Goal: Task Accomplishment & Management: Manage account settings

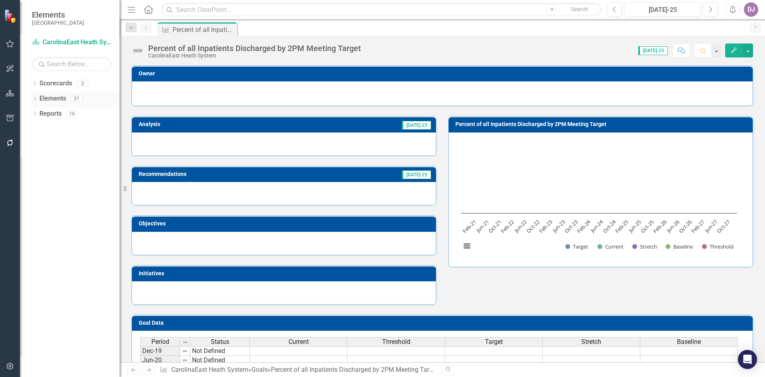
click at [60, 99] on link "Elements" at bounding box center [52, 98] width 27 height 9
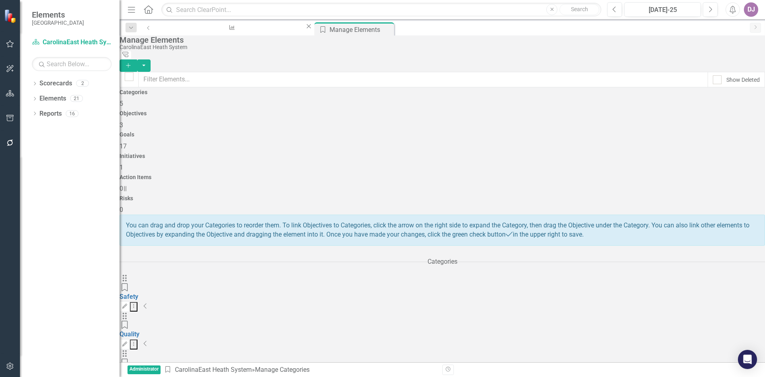
drag, startPoint x: 731, startPoint y: 239, endPoint x: 735, endPoint y: 239, distance: 4.0
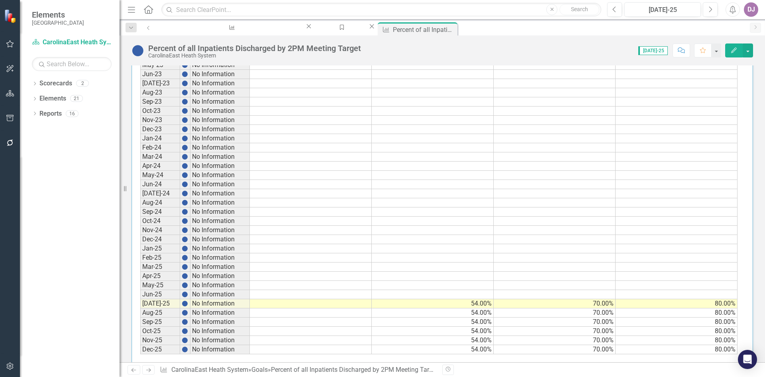
scroll to position [348, 0]
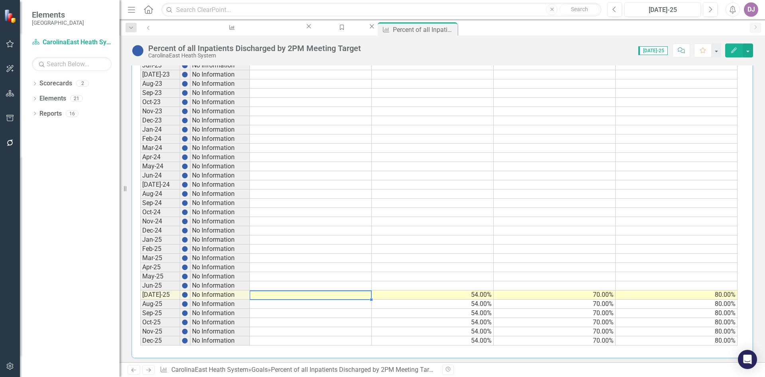
click at [341, 290] on td at bounding box center [311, 294] width 122 height 9
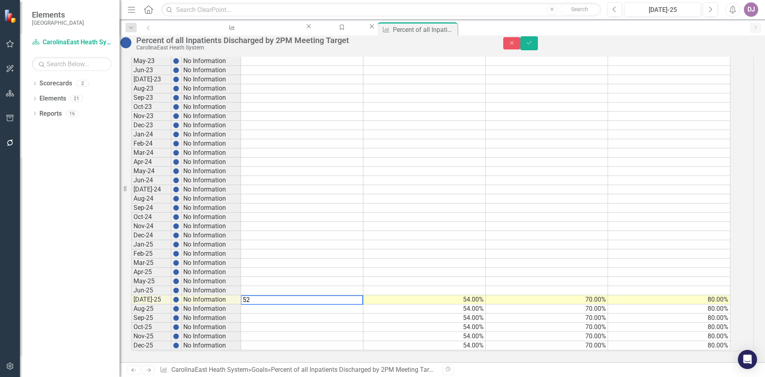
scroll to position [351, 0]
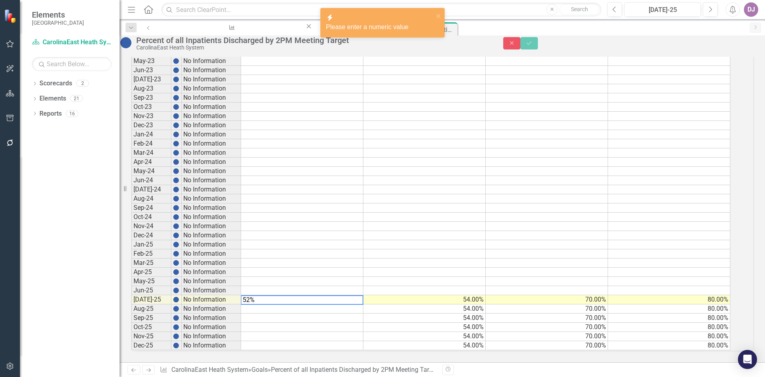
click at [352, 322] on td at bounding box center [302, 326] width 122 height 9
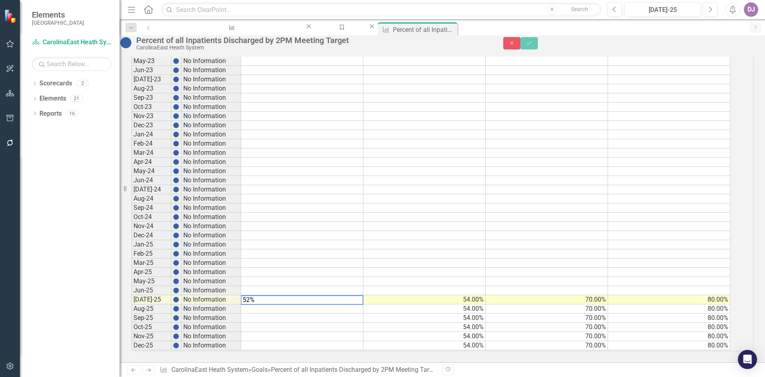
drag, startPoint x: 269, startPoint y: 292, endPoint x: 251, endPoint y: 297, distance: 18.7
click at [251, 297] on div "Period Status Current Threshold Target Stretch Jan-23 No Information Feb-23 No …" at bounding box center [431, 180] width 600 height 340
type textarea "51.8"
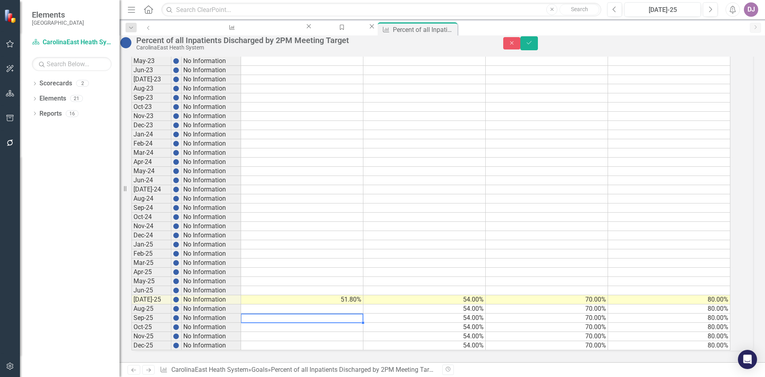
click at [279, 313] on td at bounding box center [302, 317] width 122 height 9
click at [533, 45] on icon "Save" at bounding box center [529, 43] width 7 height 6
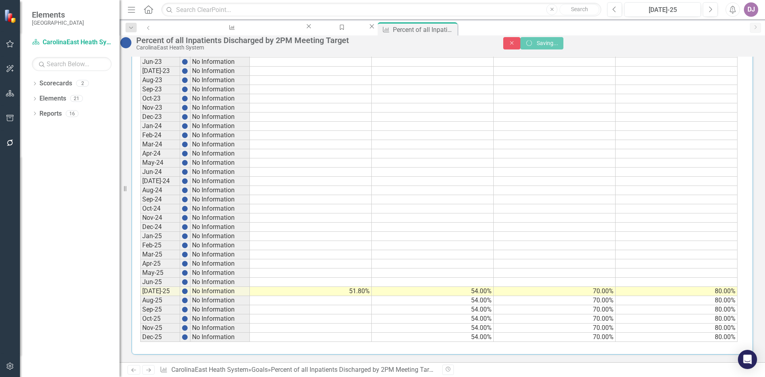
scroll to position [348, 0]
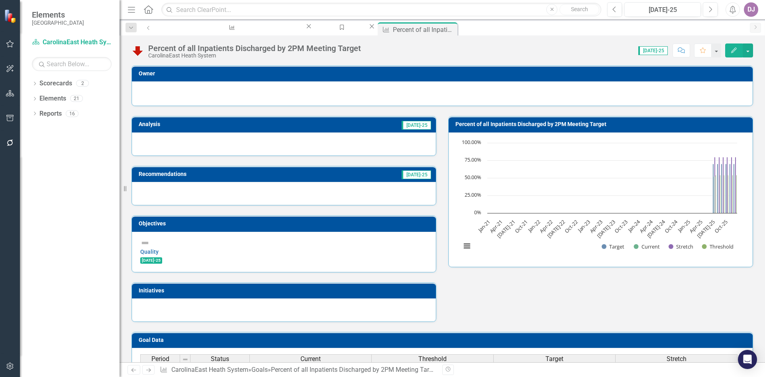
click at [733, 47] on button "Edit" at bounding box center [734, 50] width 18 height 14
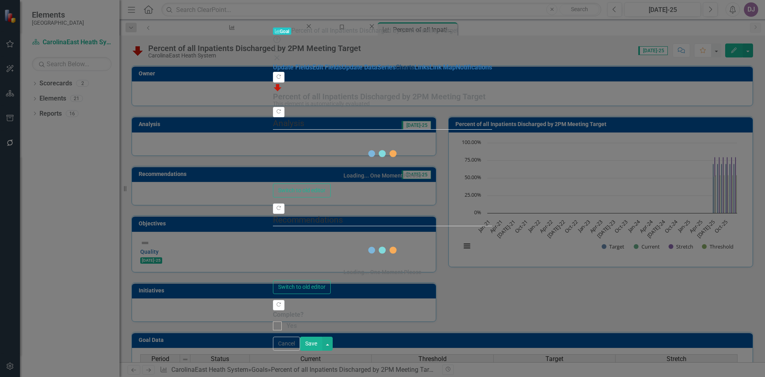
click at [396, 71] on link "Charts" at bounding box center [405, 67] width 19 height 8
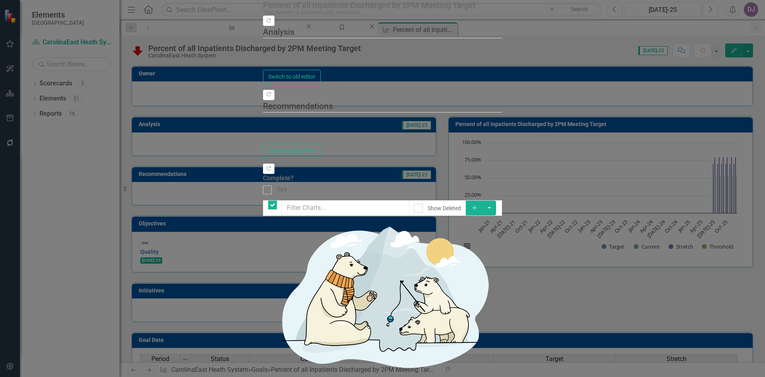
checkbox input "false"
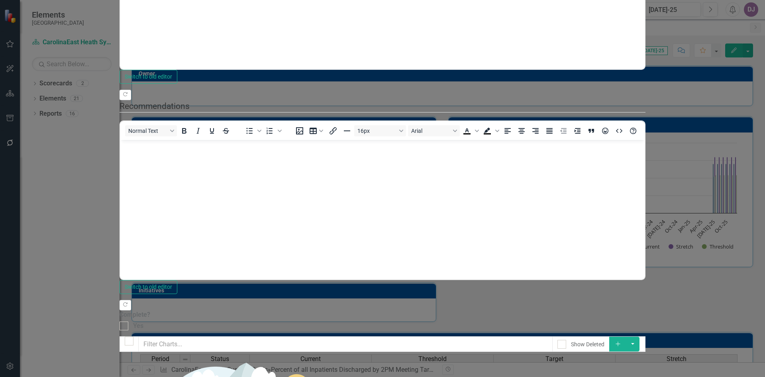
scroll to position [0, 0]
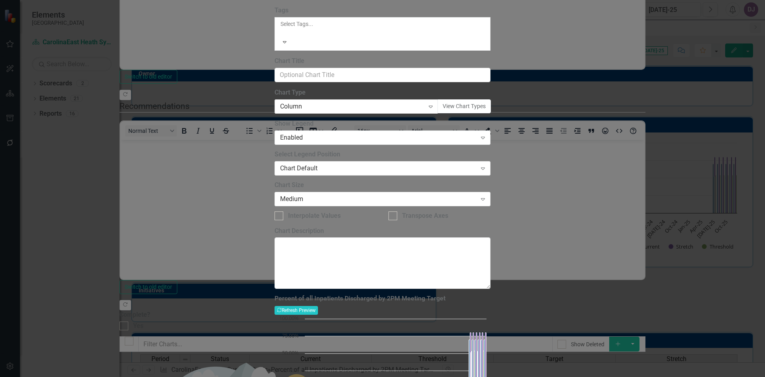
click at [435, 110] on icon "Expand" at bounding box center [431, 106] width 8 height 6
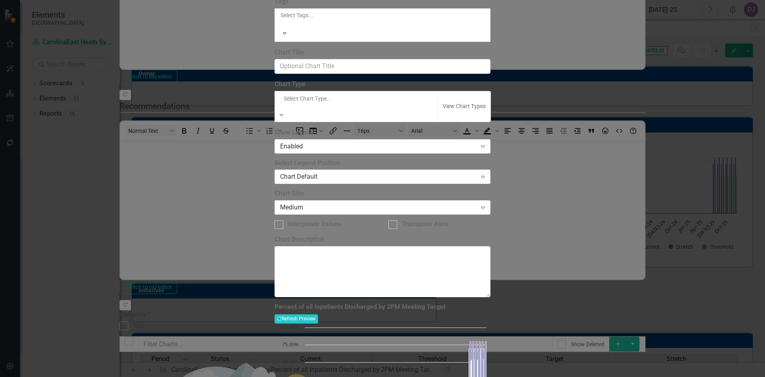
scroll to position [373, 0]
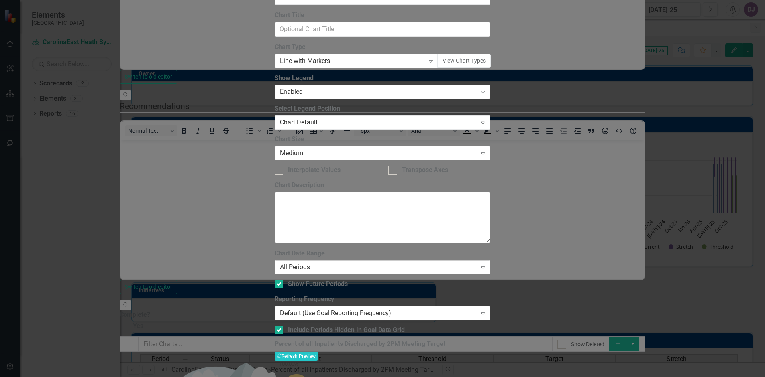
click at [487, 264] on icon "Expand" at bounding box center [483, 267] width 8 height 6
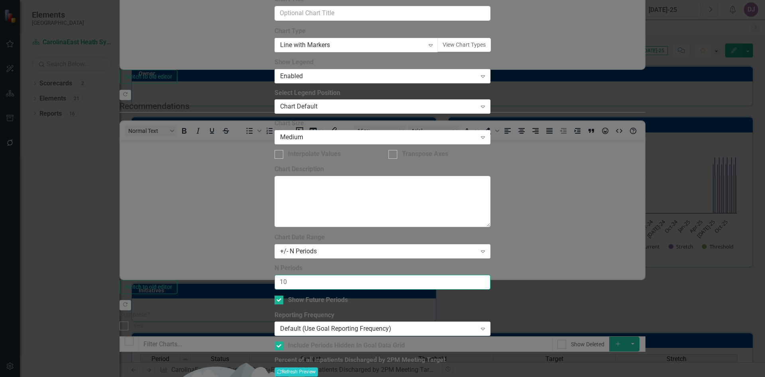
click at [491, 275] on input "10" at bounding box center [383, 282] width 216 height 15
click at [491, 275] on input "12" at bounding box center [383, 282] width 216 height 15
click at [491, 275] on input "13" at bounding box center [383, 282] width 216 height 15
type input "12"
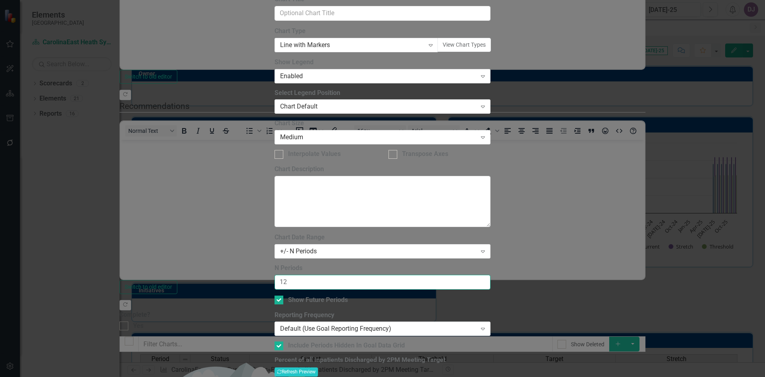
click at [491, 275] on input "12" at bounding box center [383, 282] width 216 height 15
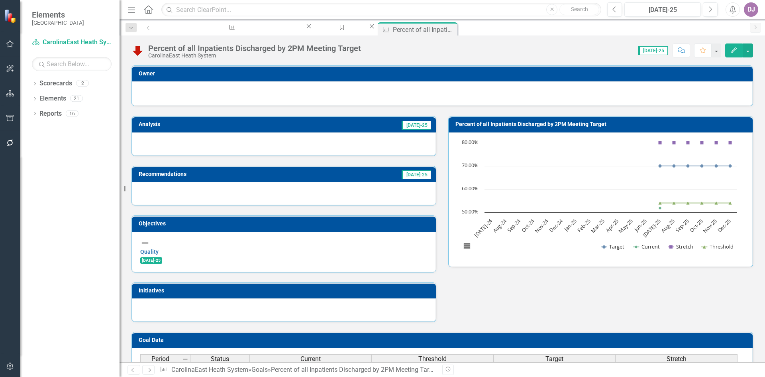
click at [728, 54] on button "Edit" at bounding box center [734, 50] width 18 height 14
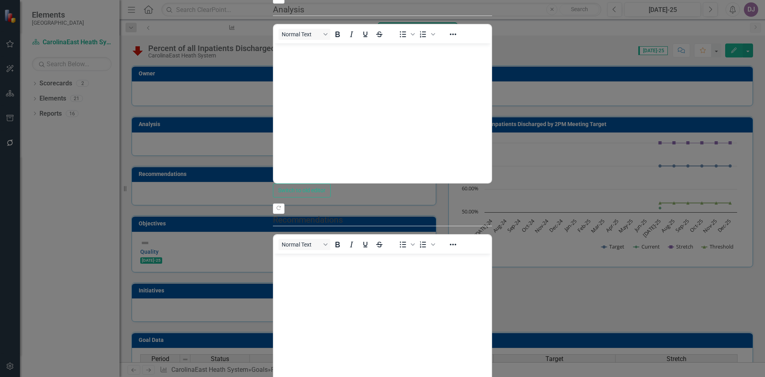
scroll to position [0, 0]
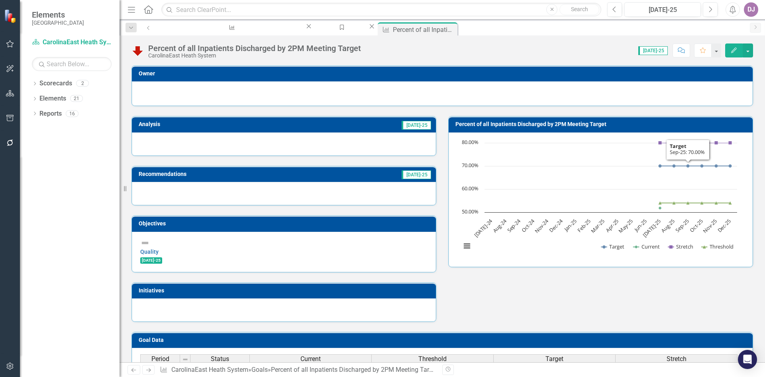
click at [734, 51] on icon "button" at bounding box center [734, 50] width 6 height 6
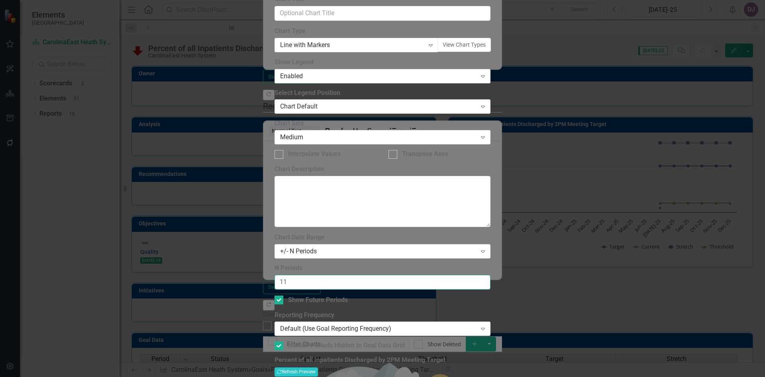
click at [491, 275] on input "11" at bounding box center [383, 282] width 216 height 15
click at [491, 275] on input "10" at bounding box center [383, 282] width 216 height 15
click at [491, 275] on input "9" at bounding box center [383, 282] width 216 height 15
click at [491, 275] on input "8" at bounding box center [383, 282] width 216 height 15
click at [491, 275] on input "7" at bounding box center [383, 282] width 216 height 15
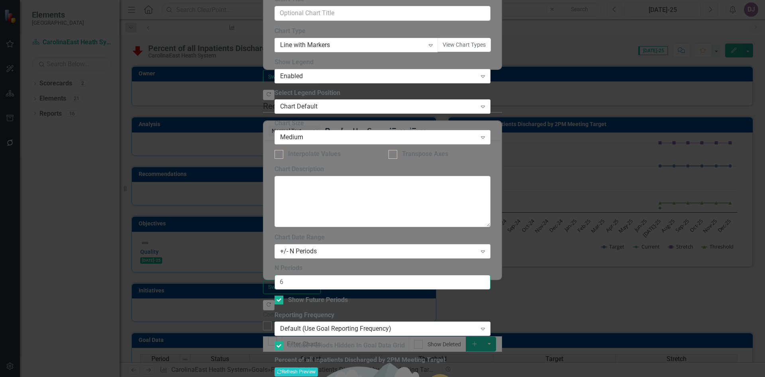
click at [491, 275] on input "6" at bounding box center [383, 282] width 216 height 15
click at [491, 275] on input "5" at bounding box center [383, 282] width 216 height 15
click at [491, 275] on input "4" at bounding box center [383, 282] width 216 height 15
click at [491, 275] on input "3" at bounding box center [383, 282] width 216 height 15
click at [491, 275] on input "2" at bounding box center [383, 282] width 216 height 15
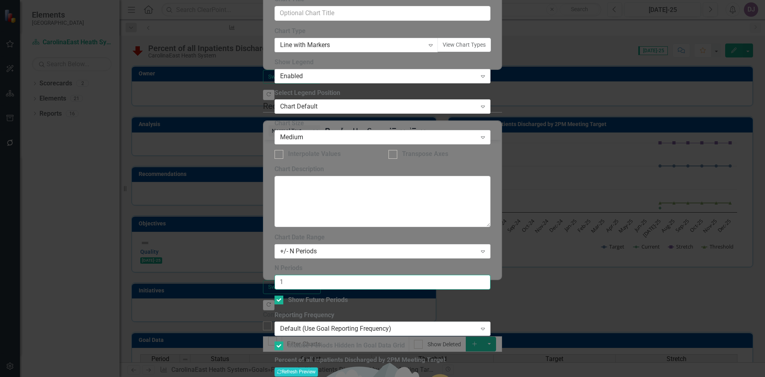
type input "1"
click at [491, 275] on input "1" at bounding box center [383, 282] width 216 height 15
click at [487, 248] on icon "Expand" at bounding box center [483, 251] width 8 height 6
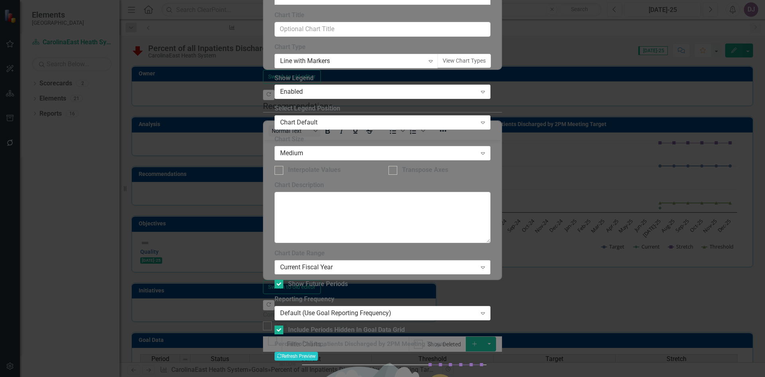
click at [487, 264] on icon "Expand" at bounding box center [483, 267] width 8 height 6
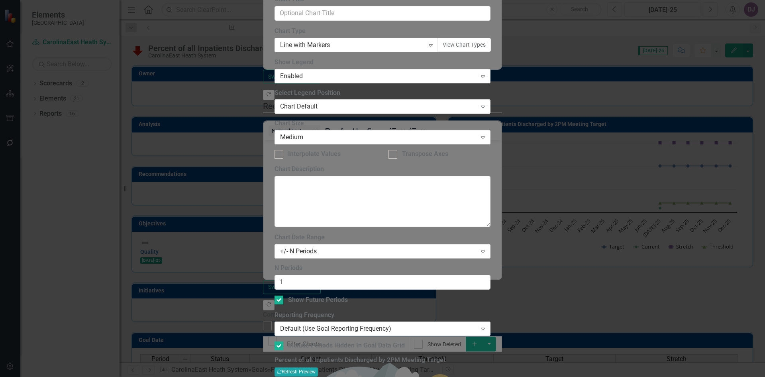
click at [318, 367] on button "Recalculate Refresh Preview" at bounding box center [296, 371] width 43 height 9
click at [487, 248] on icon "Expand" at bounding box center [483, 251] width 8 height 6
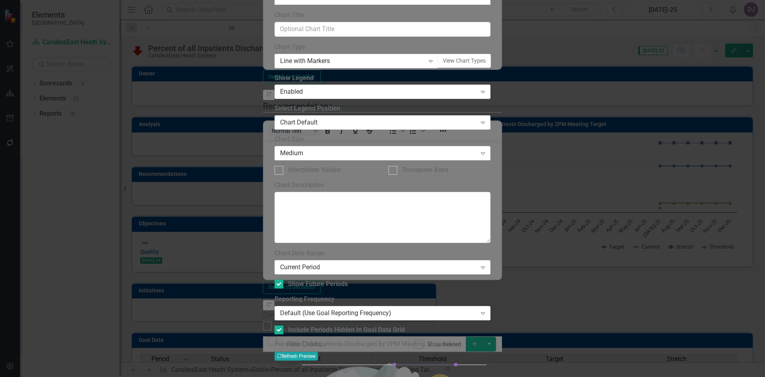
click at [318, 351] on button "Recalculate Refresh Preview" at bounding box center [296, 355] width 43 height 9
click at [487, 264] on icon "Expand" at bounding box center [483, 267] width 8 height 6
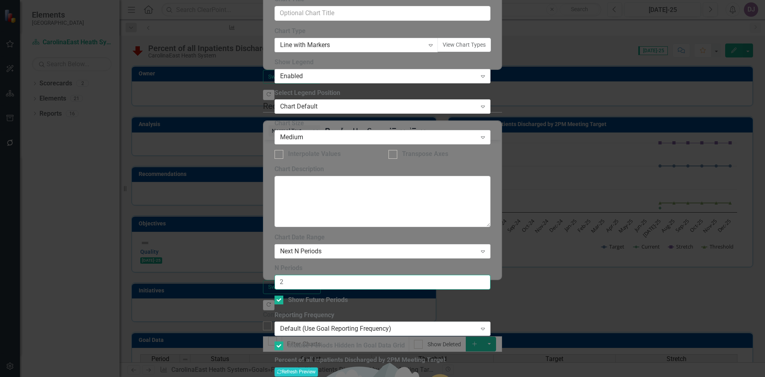
click at [491, 275] on input "2" at bounding box center [383, 282] width 216 height 15
click at [491, 275] on input "3" at bounding box center [383, 282] width 216 height 15
click at [491, 275] on input "4" at bounding box center [383, 282] width 216 height 15
click at [491, 275] on input "5" at bounding box center [383, 282] width 216 height 15
type input "6"
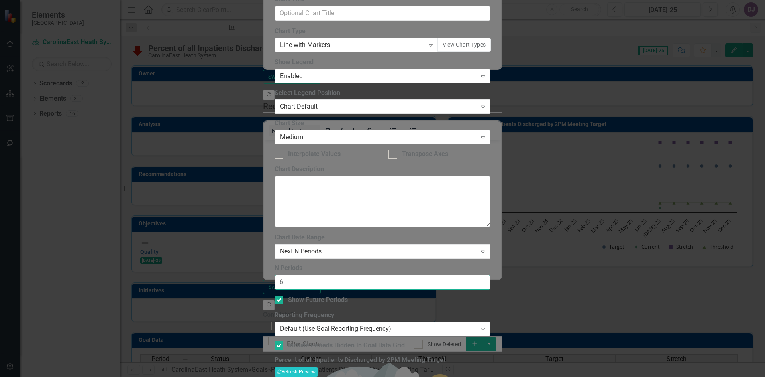
click at [491, 275] on input "6" at bounding box center [383, 282] width 216 height 15
click at [318, 367] on button "Recalculate Refresh Preview" at bounding box center [296, 371] width 43 height 9
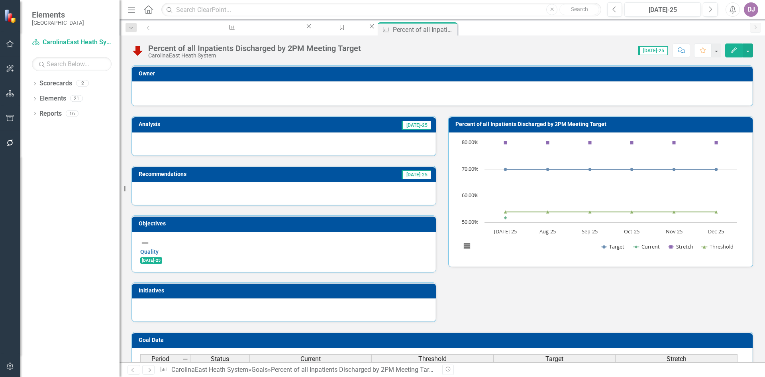
click at [693, 92] on div at bounding box center [442, 93] width 604 height 10
click at [731, 52] on icon "Edit" at bounding box center [733, 50] width 7 height 6
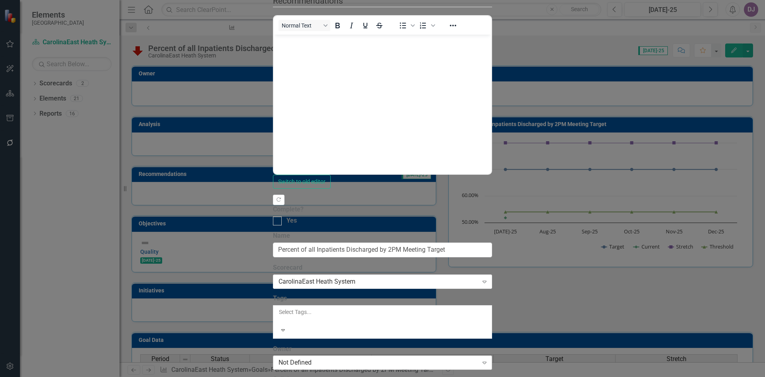
click at [279, 358] on div "Not Defined" at bounding box center [379, 362] width 200 height 9
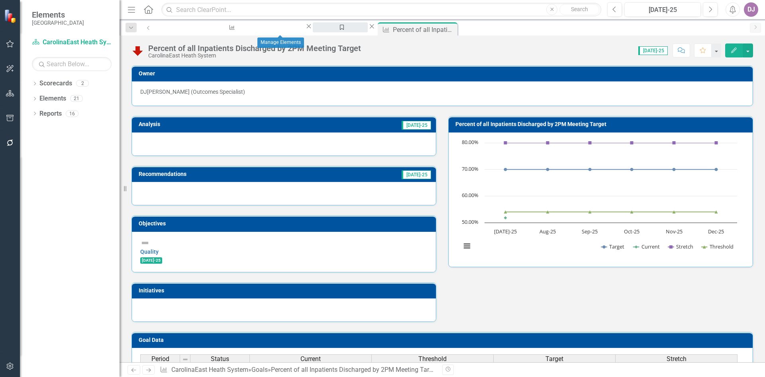
click at [320, 30] on div "Manage Elements" at bounding box center [340, 35] width 41 height 10
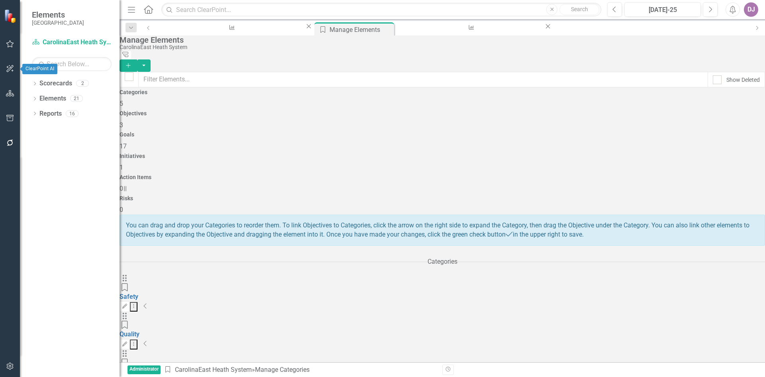
click at [12, 69] on icon "button" at bounding box center [10, 68] width 8 height 6
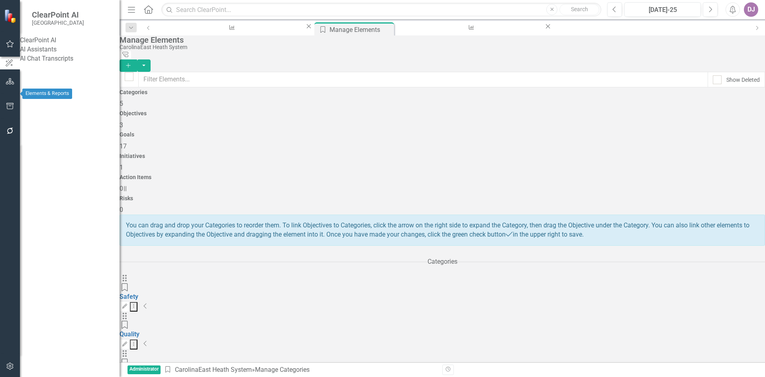
click at [10, 84] on icon "button" at bounding box center [10, 81] width 8 height 6
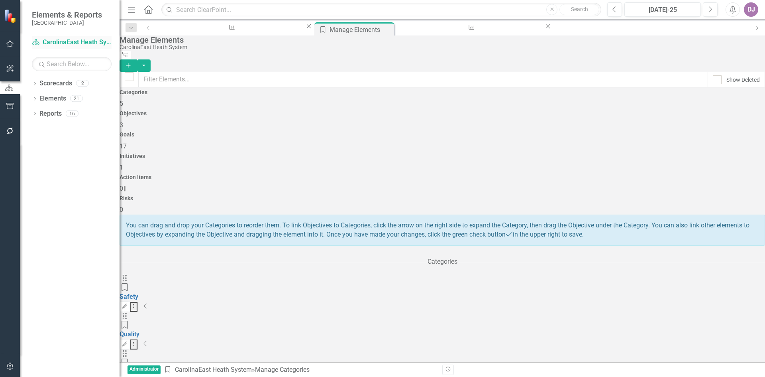
click at [63, 41] on link "Scorecard CarolinaEast Heath System" at bounding box center [72, 42] width 80 height 9
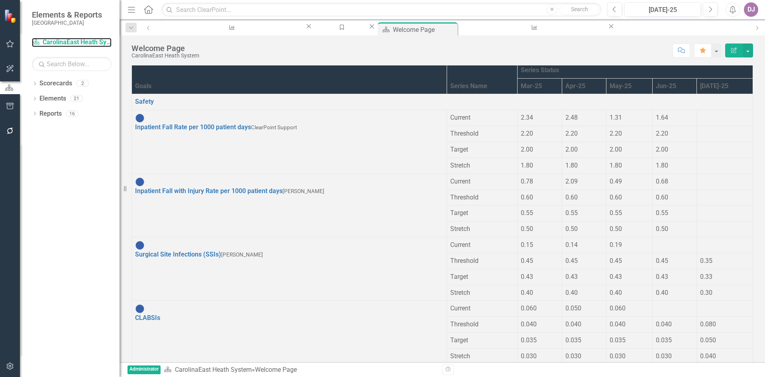
scroll to position [228, 0]
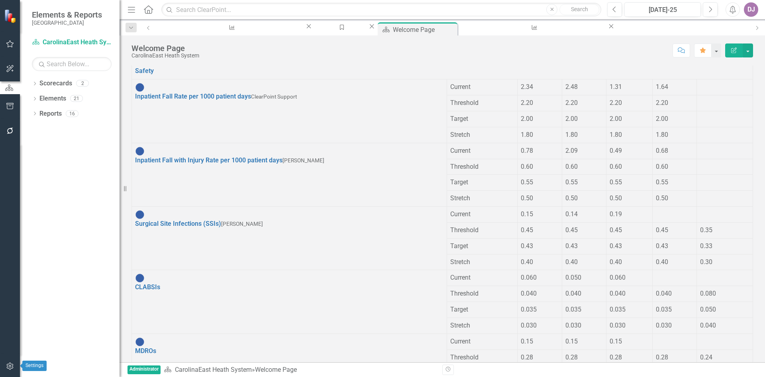
click at [11, 365] on icon "button" at bounding box center [10, 366] width 8 height 6
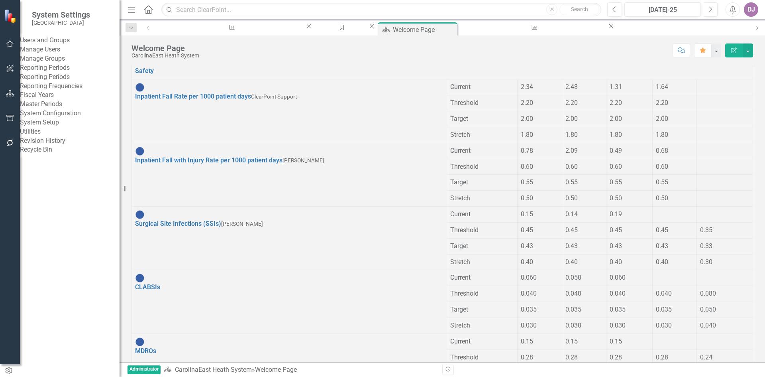
click at [69, 43] on div "Users and Groups" at bounding box center [70, 40] width 100 height 9
click at [69, 42] on div "Users and Groups" at bounding box center [70, 40] width 100 height 9
click at [64, 54] on link "Manage Users" at bounding box center [70, 49] width 100 height 9
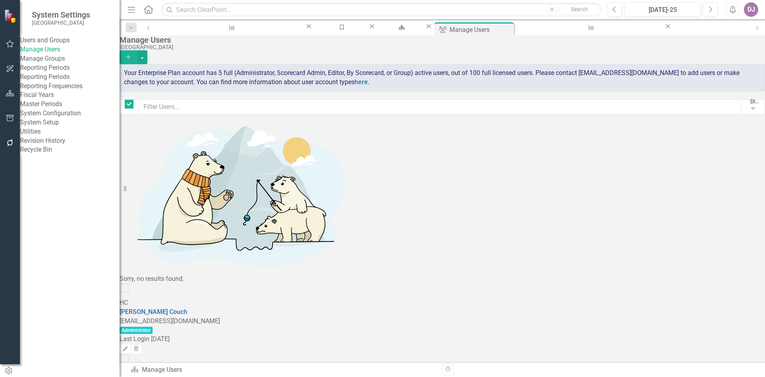
checkbox input "false"
click at [49, 136] on div "Utilities" at bounding box center [70, 131] width 100 height 9
click at [48, 136] on div "Utilities" at bounding box center [70, 131] width 100 height 9
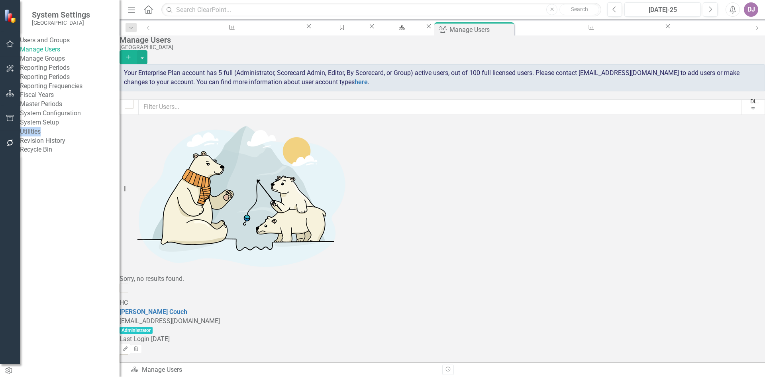
click at [48, 136] on div "Utilities" at bounding box center [70, 131] width 100 height 9
click at [53, 118] on div "System Configuration" at bounding box center [70, 113] width 100 height 9
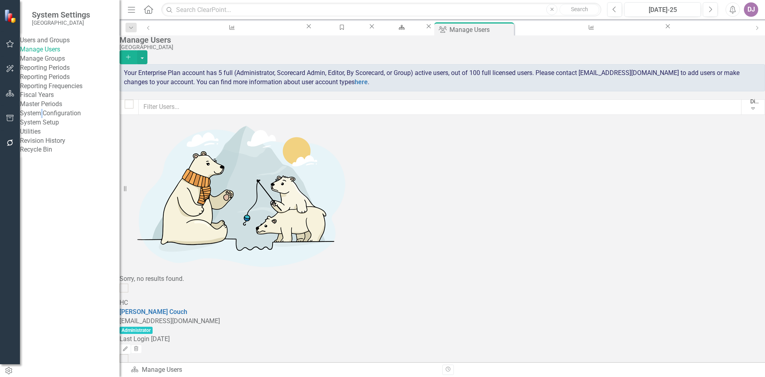
click at [53, 118] on div "System Configuration" at bounding box center [70, 113] width 100 height 9
click at [55, 127] on link "System Setup" at bounding box center [70, 122] width 100 height 9
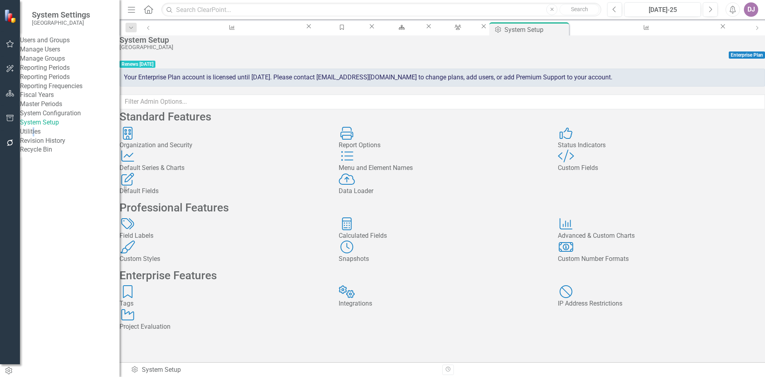
click at [46, 136] on div "Utilities" at bounding box center [70, 131] width 100 height 9
click at [44, 136] on div "Utilities" at bounding box center [70, 131] width 100 height 9
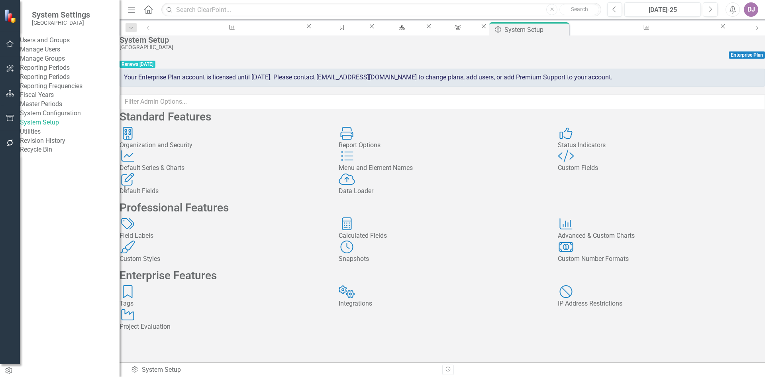
click at [382, 196] on div "Data Loader" at bounding box center [442, 190] width 207 height 9
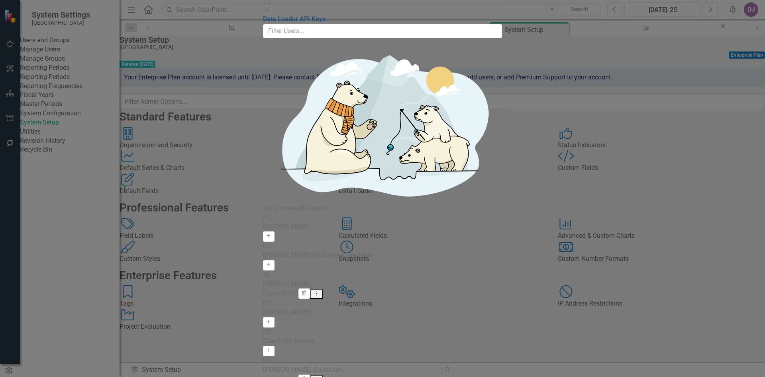
click at [263, 23] on link "Data Loader API Keys" at bounding box center [294, 19] width 63 height 8
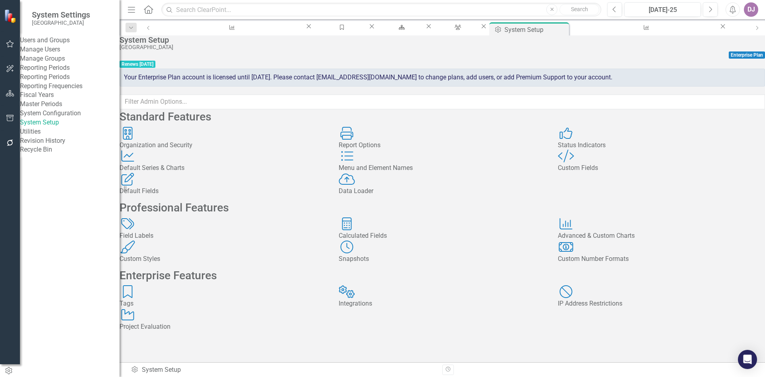
click at [355, 185] on icon "Data Loader" at bounding box center [347, 179] width 16 height 13
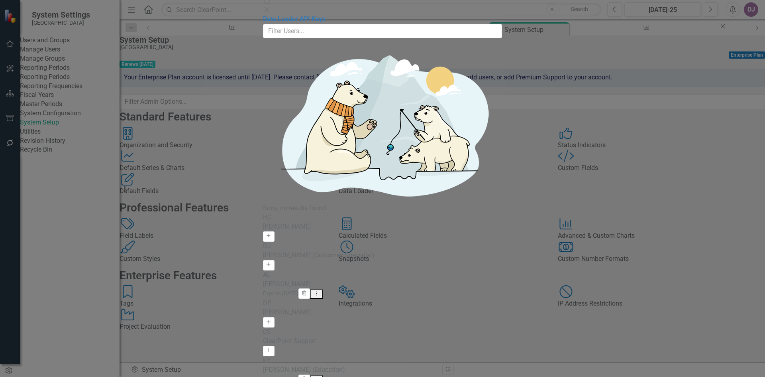
click at [263, 23] on link "Data Loader API Keys" at bounding box center [294, 19] width 63 height 8
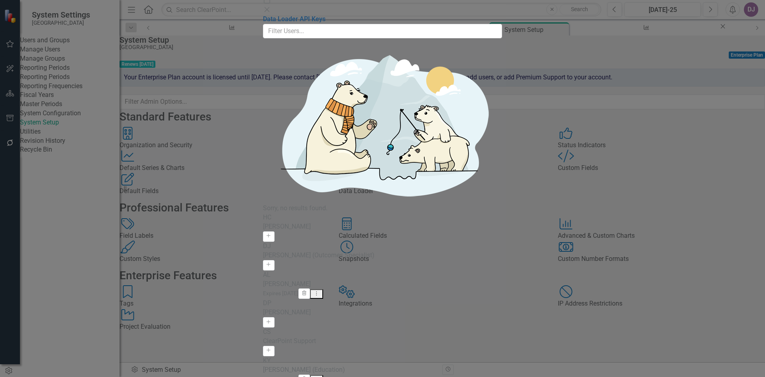
click at [263, 23] on link "Data Loader API Keys" at bounding box center [294, 19] width 63 height 8
click at [263, 69] on div "Data Loader Data Loader CarolinaEast Medical Center Help Maximize Close Data Lo…" at bounding box center [382, 188] width 239 height 420
click at [271, 8] on icon "Close" at bounding box center [267, 9] width 8 height 6
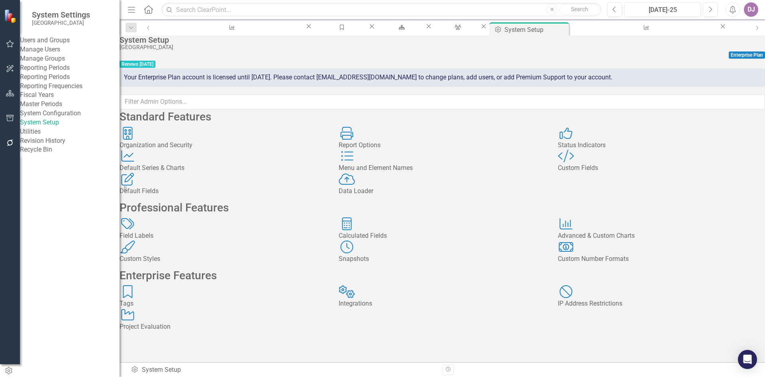
click at [61, 63] on link "Manage Groups" at bounding box center [70, 58] width 100 height 9
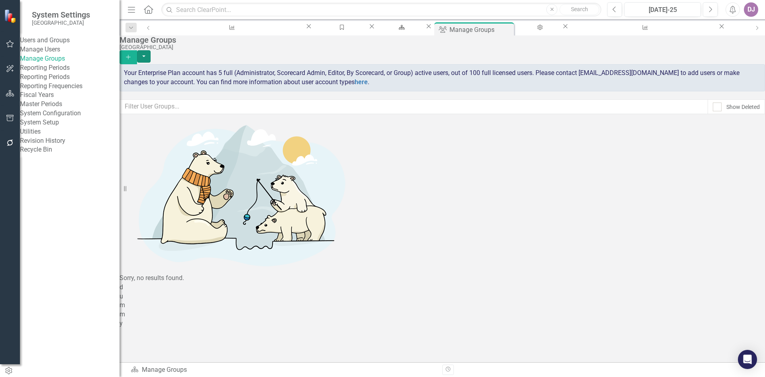
click at [151, 53] on button "button" at bounding box center [144, 56] width 14 height 12
click at [132, 54] on icon "Add" at bounding box center [128, 57] width 7 height 6
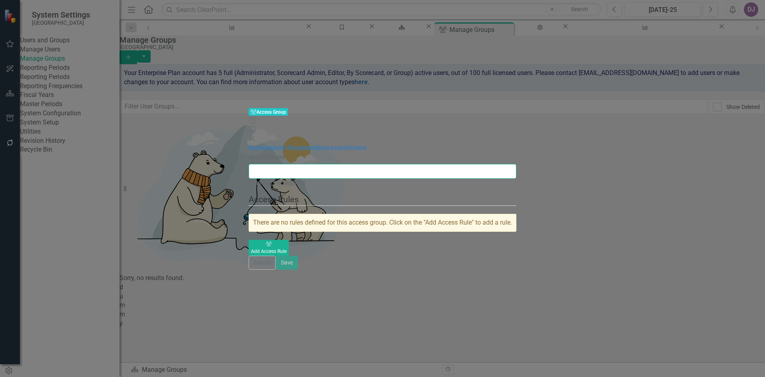
click at [249, 164] on input "Group Name" at bounding box center [383, 171] width 268 height 15
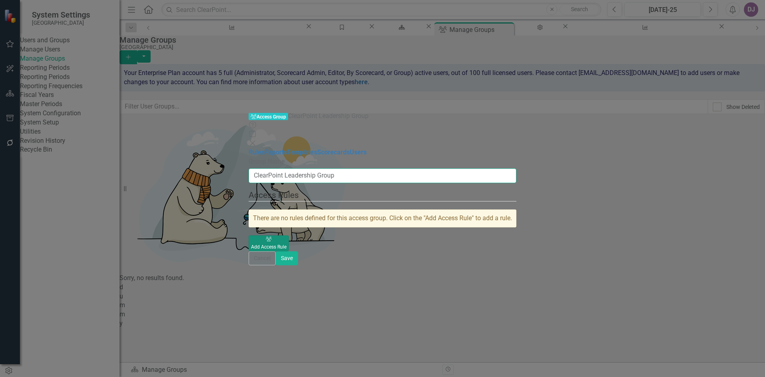
type input "ClearPoint Leadership Group"
click at [287, 243] on div "Add Access Rule" at bounding box center [268, 246] width 35 height 7
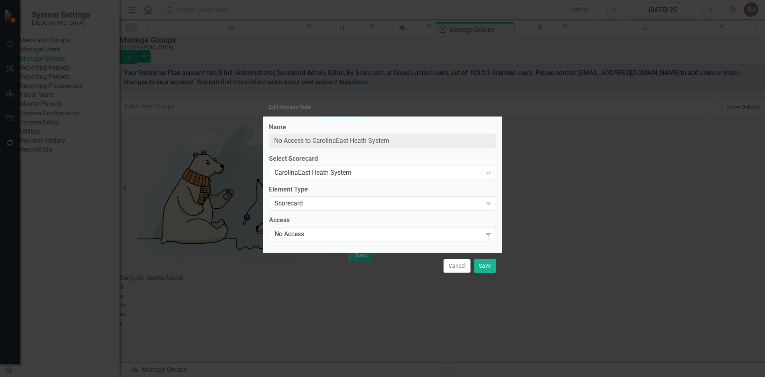
click at [488, 233] on icon "Expand" at bounding box center [489, 234] width 8 height 6
drag, startPoint x: 303, startPoint y: 249, endPoint x: 542, endPoint y: 223, distance: 239.7
click at [542, 223] on div "Edit Access Rule Name No Access to CarolinaEast Heath System Select Scorecard C…" at bounding box center [382, 188] width 765 height 377
click at [491, 236] on icon "Expand" at bounding box center [489, 234] width 8 height 6
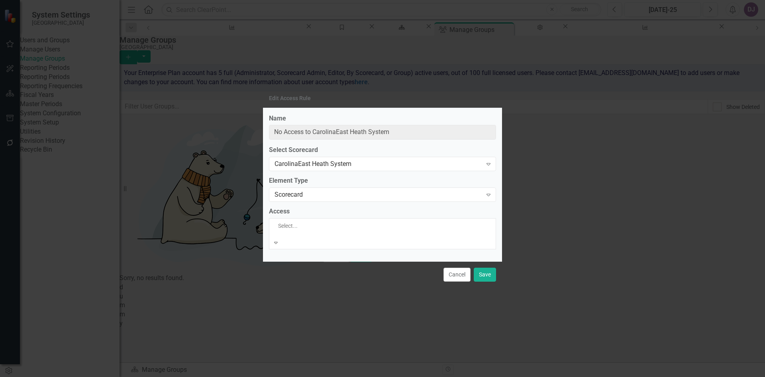
type input "Updater of CarolinaEast Heath System"
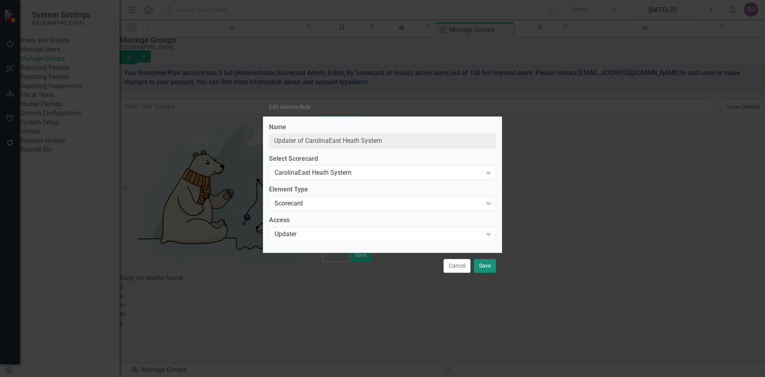
click at [484, 265] on button "Save" at bounding box center [485, 266] width 22 height 14
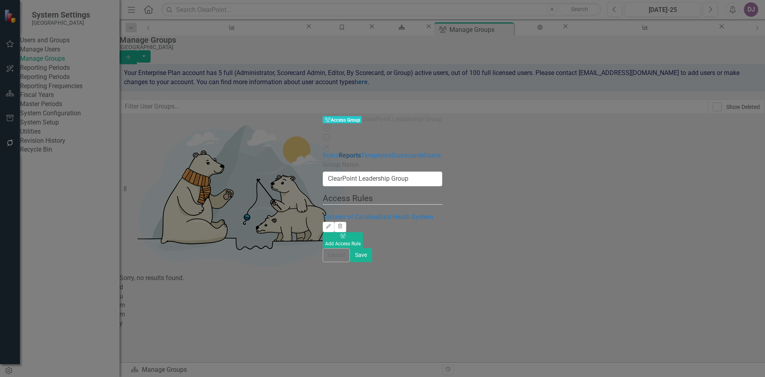
click at [339, 151] on link "Reports" at bounding box center [350, 155] width 22 height 8
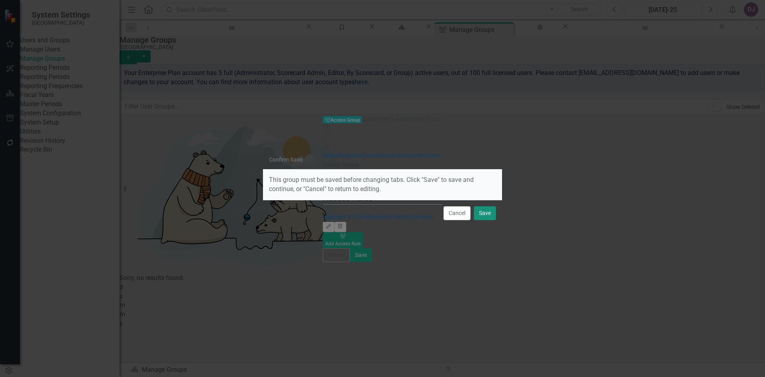
click at [489, 215] on button "Save" at bounding box center [485, 213] width 22 height 14
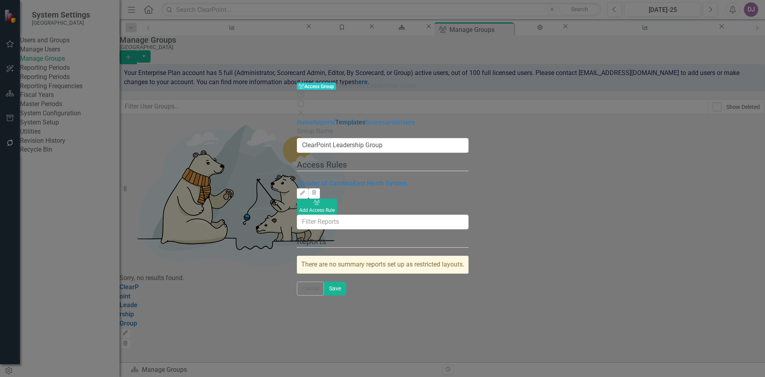
click at [335, 118] on link "Templates" at bounding box center [350, 122] width 30 height 8
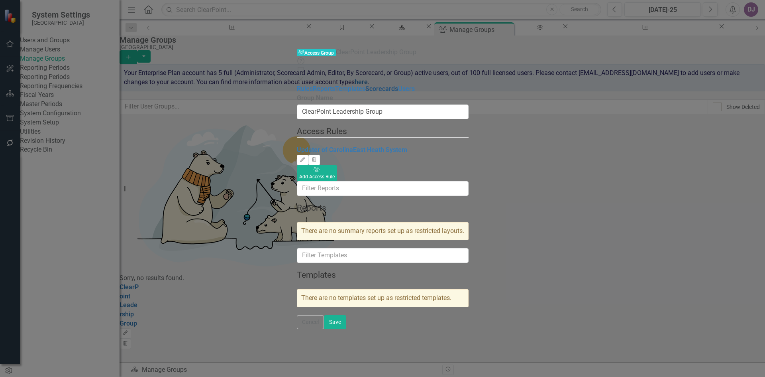
click at [365, 85] on link "Scorecards" at bounding box center [381, 89] width 33 height 8
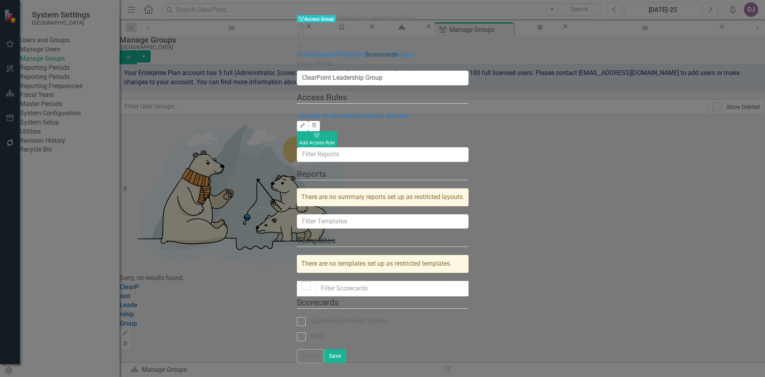
checkbox input "false"
click at [297, 317] on input "CarolinaEast Heath System" at bounding box center [299, 319] width 5 height 5
checkbox input "true"
click at [398, 58] on link "Users" at bounding box center [406, 55] width 17 height 8
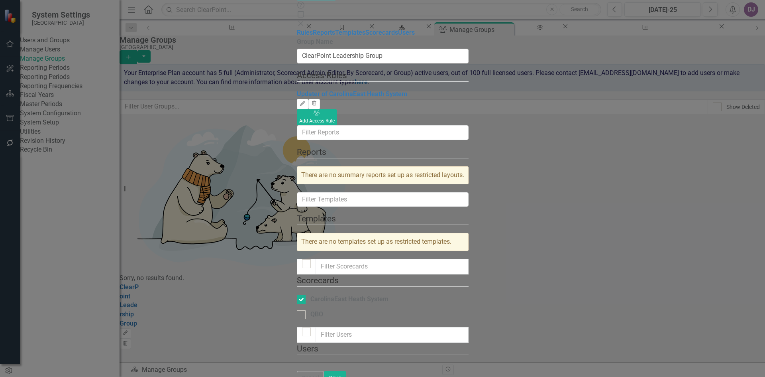
click at [297, 342] on fieldset "Users The users set up as "Assign Group" users are listed below. Please select …" at bounding box center [383, 356] width 172 height 28
click at [346, 371] on button "Save" at bounding box center [335, 378] width 22 height 14
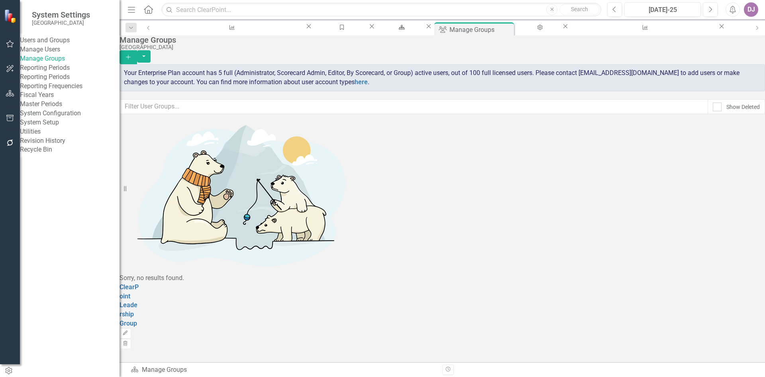
click at [59, 54] on link "Manage Users" at bounding box center [70, 49] width 100 height 9
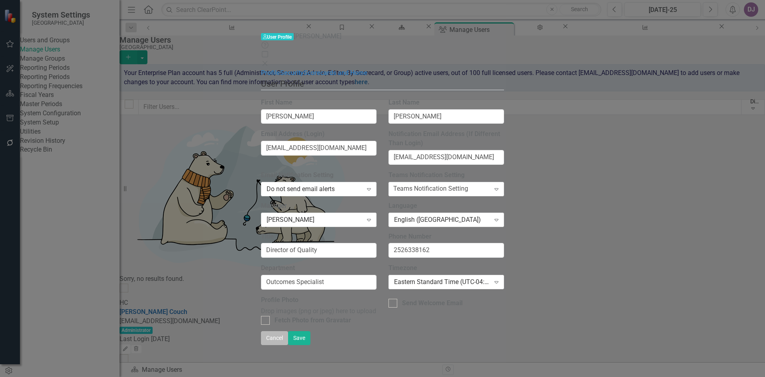
click at [288, 345] on button "Cancel" at bounding box center [274, 338] width 27 height 14
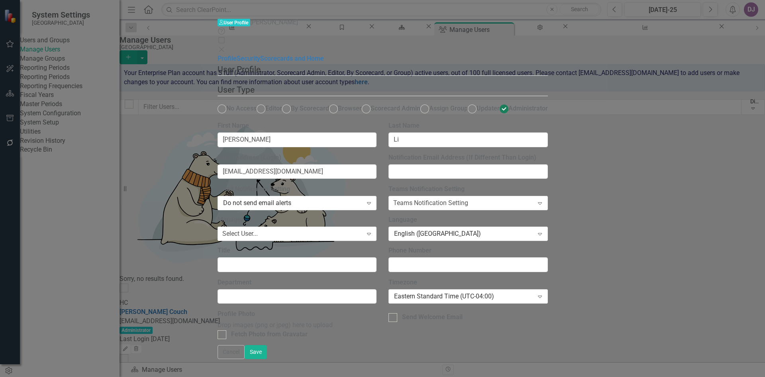
click at [245, 359] on button "Cancel" at bounding box center [231, 352] width 27 height 14
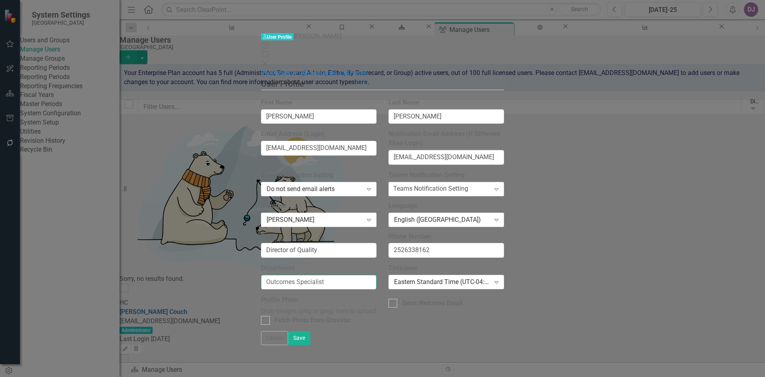
drag, startPoint x: 302, startPoint y: 222, endPoint x: 222, endPoint y: 231, distance: 81.5
click at [261, 231] on div "User Profile ClearPoint has a wealth of options to help you ensure that people …" at bounding box center [382, 204] width 243 height 253
click at [310, 345] on button "Save" at bounding box center [299, 338] width 22 height 14
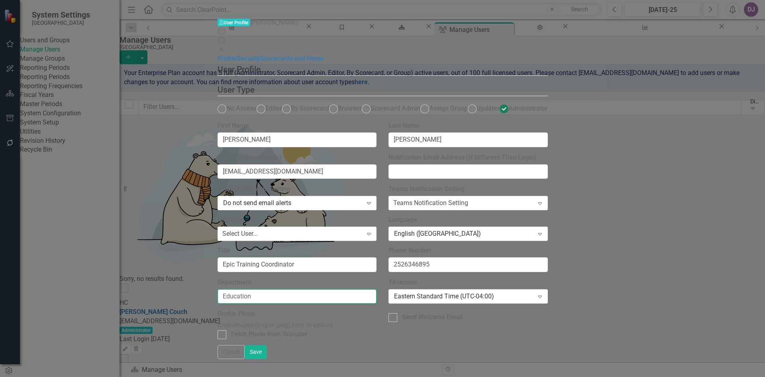
drag, startPoint x: 269, startPoint y: 273, endPoint x: 286, endPoint y: 261, distance: 20.6
click at [265, 278] on div "Department Education" at bounding box center [297, 291] width 159 height 26
drag, startPoint x: 268, startPoint y: 272, endPoint x: 215, endPoint y: 277, distance: 53.3
click at [218, 277] on div "User Profile ClearPoint has a wealth of options to help you ensure that people …" at bounding box center [383, 203] width 330 height 281
click at [267, 359] on button "Save" at bounding box center [256, 352] width 22 height 14
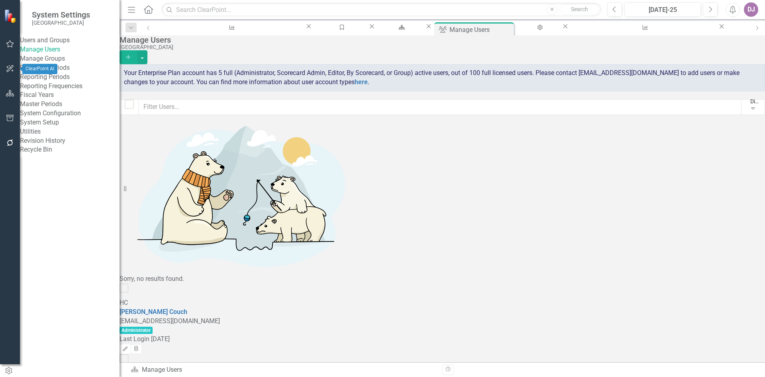
click at [9, 66] on icon "button" at bounding box center [10, 68] width 8 height 6
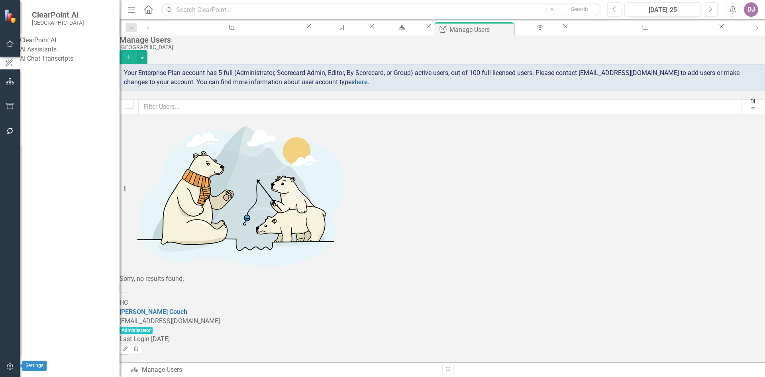
click at [12, 367] on icon "button" at bounding box center [10, 366] width 8 height 6
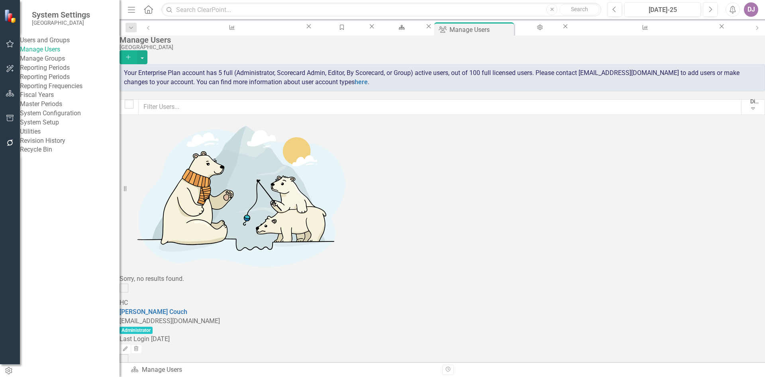
click at [42, 136] on div "Utilities" at bounding box center [70, 131] width 100 height 9
click at [41, 136] on div "Utilities" at bounding box center [70, 131] width 100 height 9
click at [40, 136] on div "Utilities" at bounding box center [70, 131] width 100 height 9
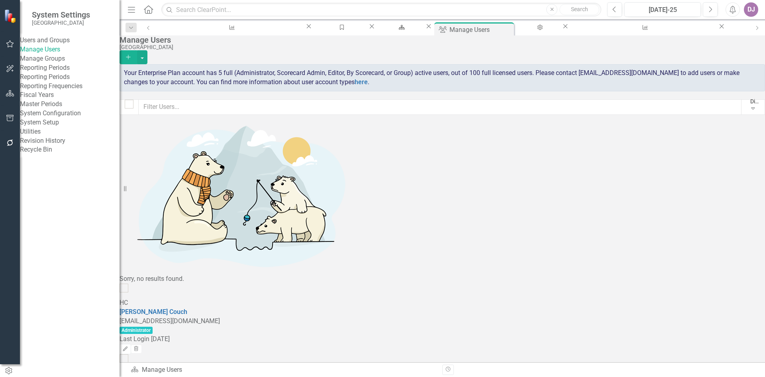
click at [51, 118] on div "System Configuration" at bounding box center [70, 113] width 100 height 9
click at [38, 118] on div "System Configuration" at bounding box center [70, 113] width 100 height 9
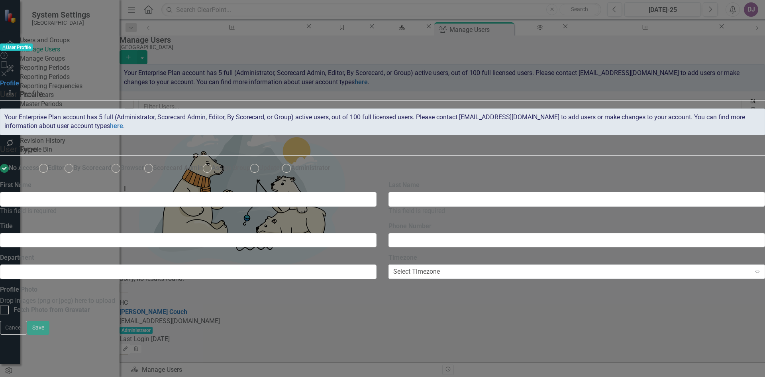
type input "[PERSON_NAME]"
type input "Director of Quality"
type input "2526338162"
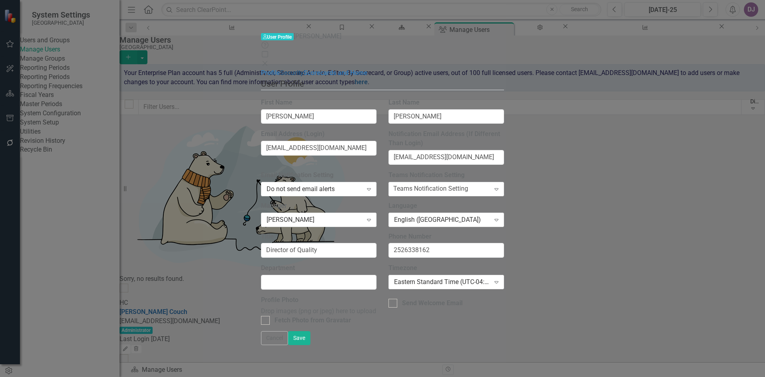
click at [280, 69] on link "Security" at bounding box center [292, 73] width 24 height 8
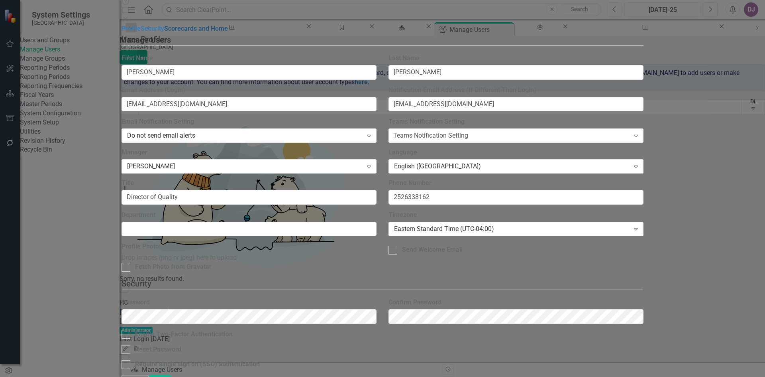
click at [164, 32] on link "Scorecards and Home" at bounding box center [196, 29] width 64 height 8
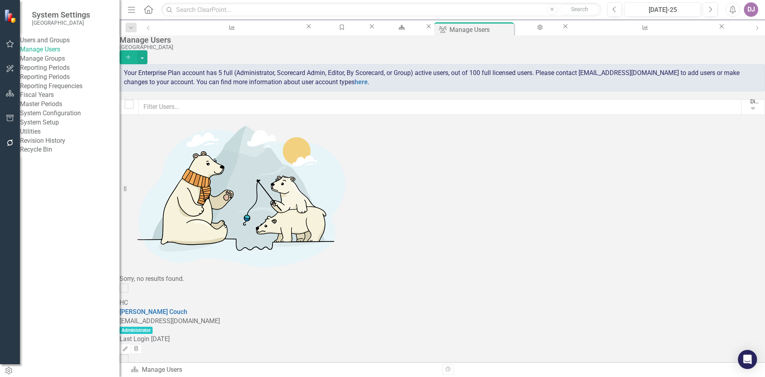
click at [155, 372] on div "Scorecard Manage Users" at bounding box center [284, 369] width 306 height 9
click at [157, 368] on div "Scorecard Manage Users" at bounding box center [284, 369] width 306 height 9
click at [63, 100] on link "Fiscal Years" at bounding box center [70, 94] width 100 height 9
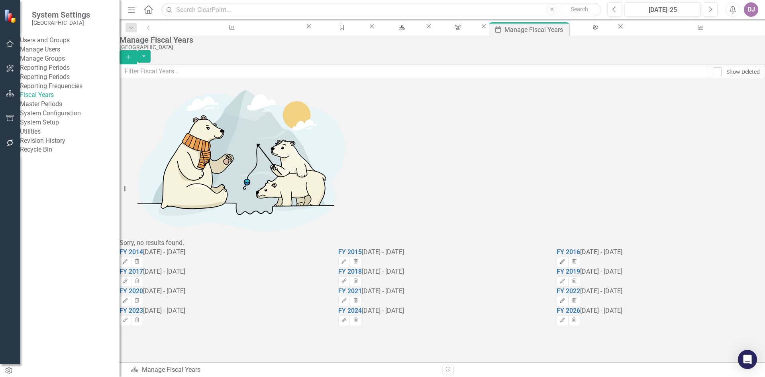
click at [60, 145] on link "Revision History" at bounding box center [70, 140] width 100 height 9
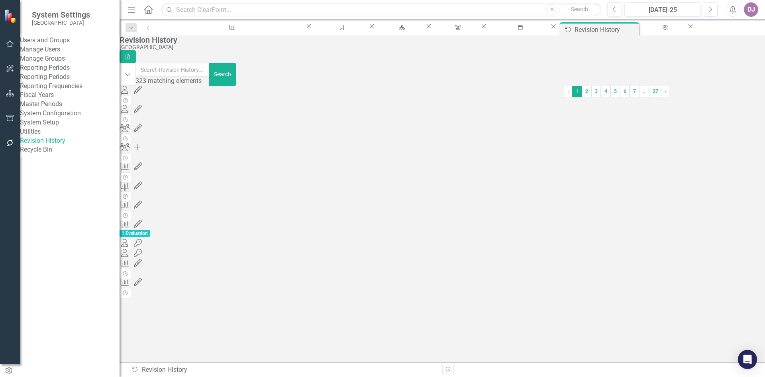
click at [54, 154] on link "Recycle Bin" at bounding box center [70, 149] width 100 height 9
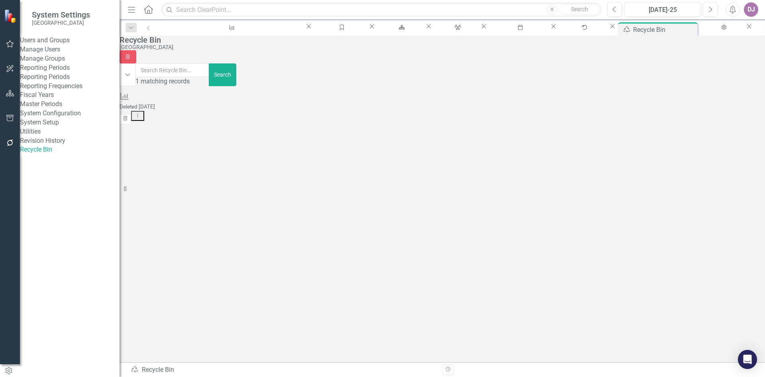
click at [68, 109] on link "Master Periods" at bounding box center [70, 104] width 100 height 9
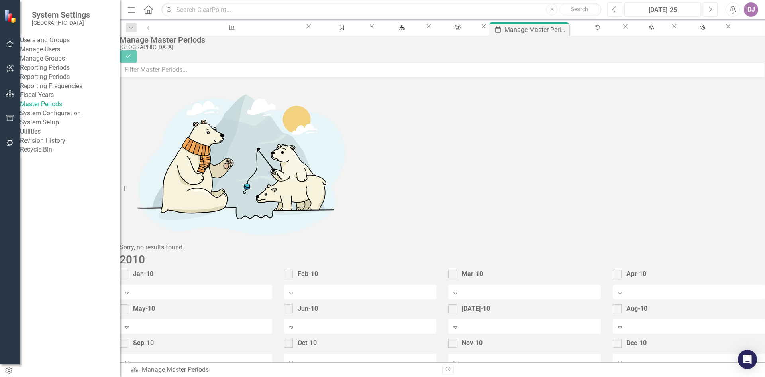
checkbox input "true"
click at [69, 54] on link "Manage Users" at bounding box center [70, 49] width 100 height 9
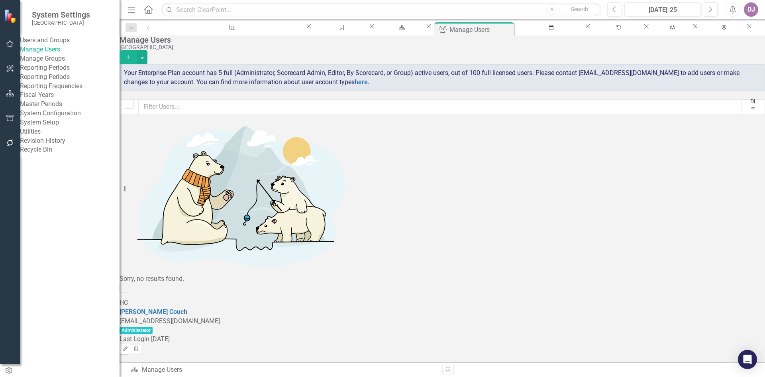
click at [132, 54] on icon "Add" at bounding box center [128, 57] width 7 height 6
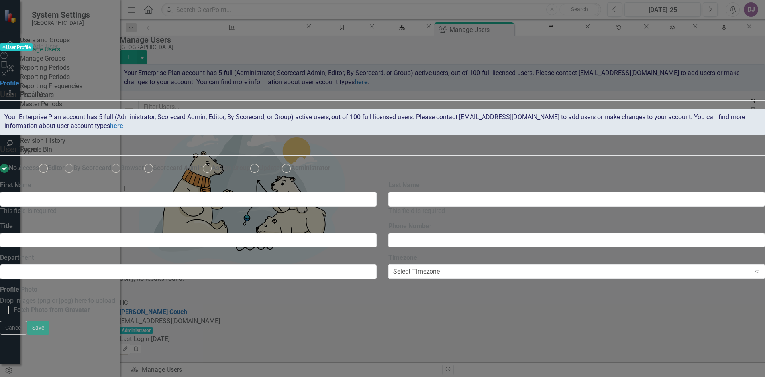
click at [8, 71] on icon "Close" at bounding box center [4, 74] width 8 height 6
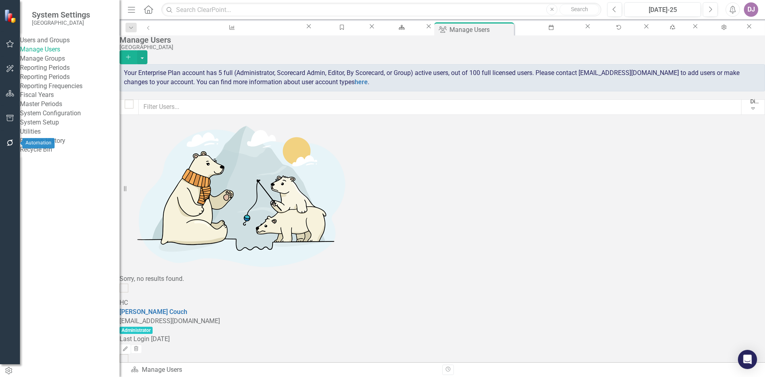
click at [12, 141] on icon "button" at bounding box center [10, 142] width 8 height 6
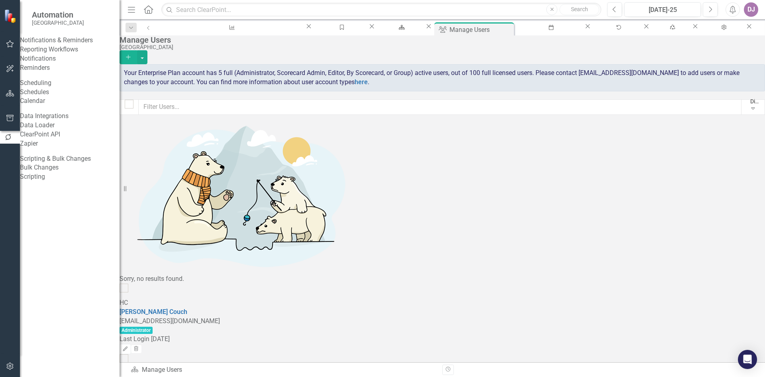
click at [64, 130] on link "Data Loader" at bounding box center [70, 125] width 100 height 9
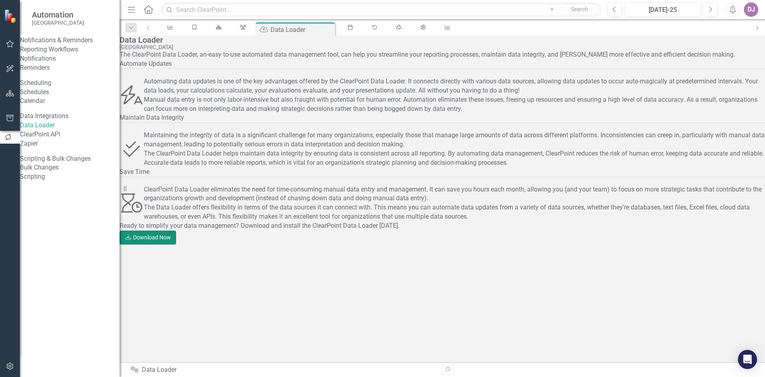
click at [176, 244] on link "Download Download Now" at bounding box center [148, 237] width 57 height 14
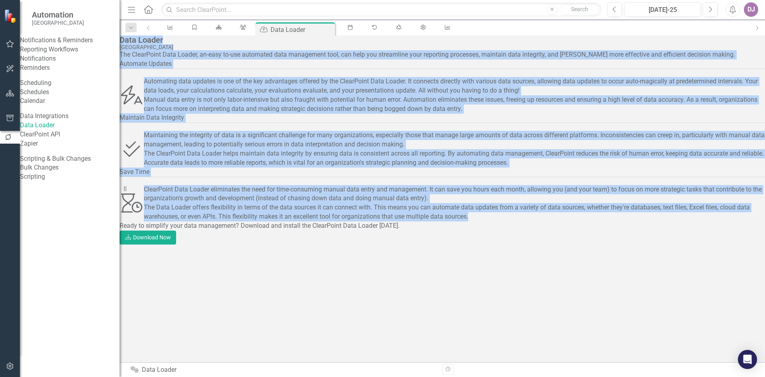
drag, startPoint x: 134, startPoint y: 47, endPoint x: 541, endPoint y: 267, distance: 462.5
click at [541, 244] on div "Data Loader CarolinaEast Medical Center The ClearPoint Data Loader, an-easy to-…" at bounding box center [443, 139] width 646 height 209
click at [176, 244] on link "Download Download Now" at bounding box center [148, 237] width 57 height 14
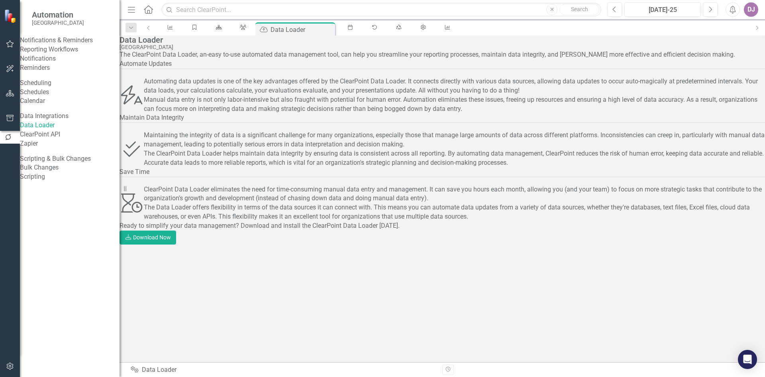
click at [183, 244] on div "The ClearPoint Data Loader, an-easy to-use automated data management tool, can …" at bounding box center [443, 147] width 646 height 194
click at [65, 172] on link "Bulk Changes" at bounding box center [70, 167] width 100 height 9
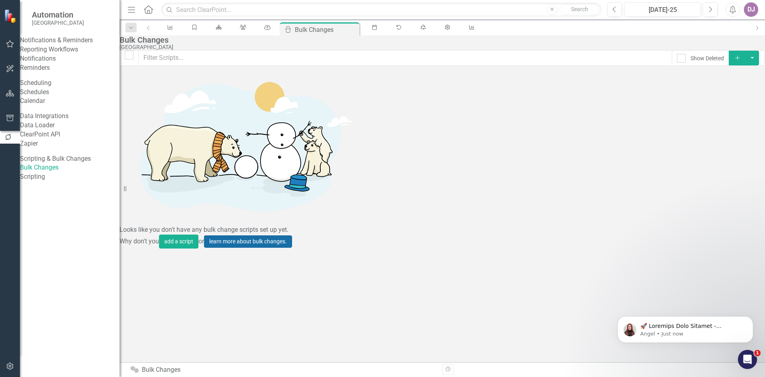
click at [292, 235] on link "learn more about bulk changes." at bounding box center [248, 241] width 88 height 12
